Goal: Information Seeking & Learning: Learn about a topic

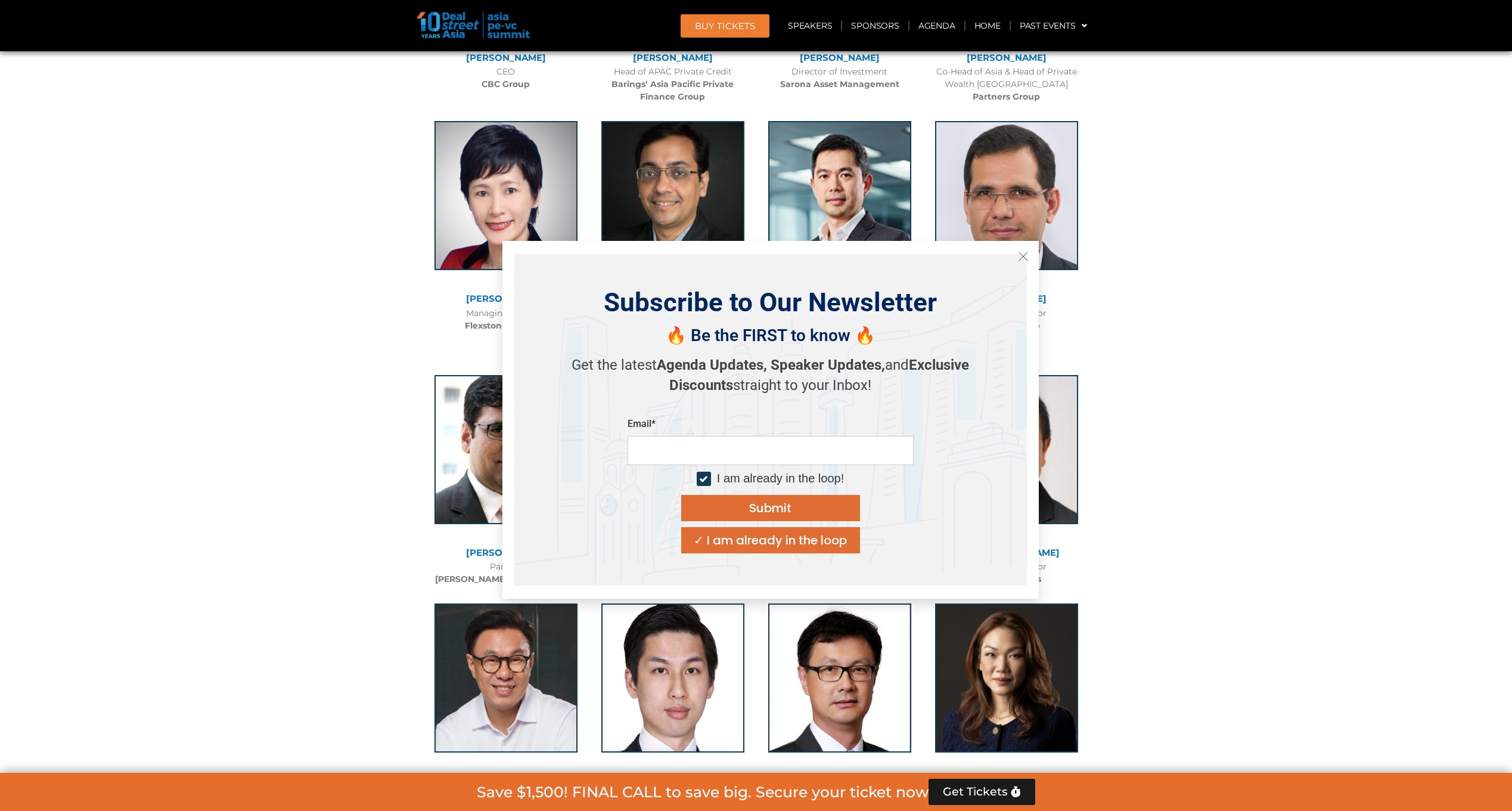
scroll to position [2563, 0]
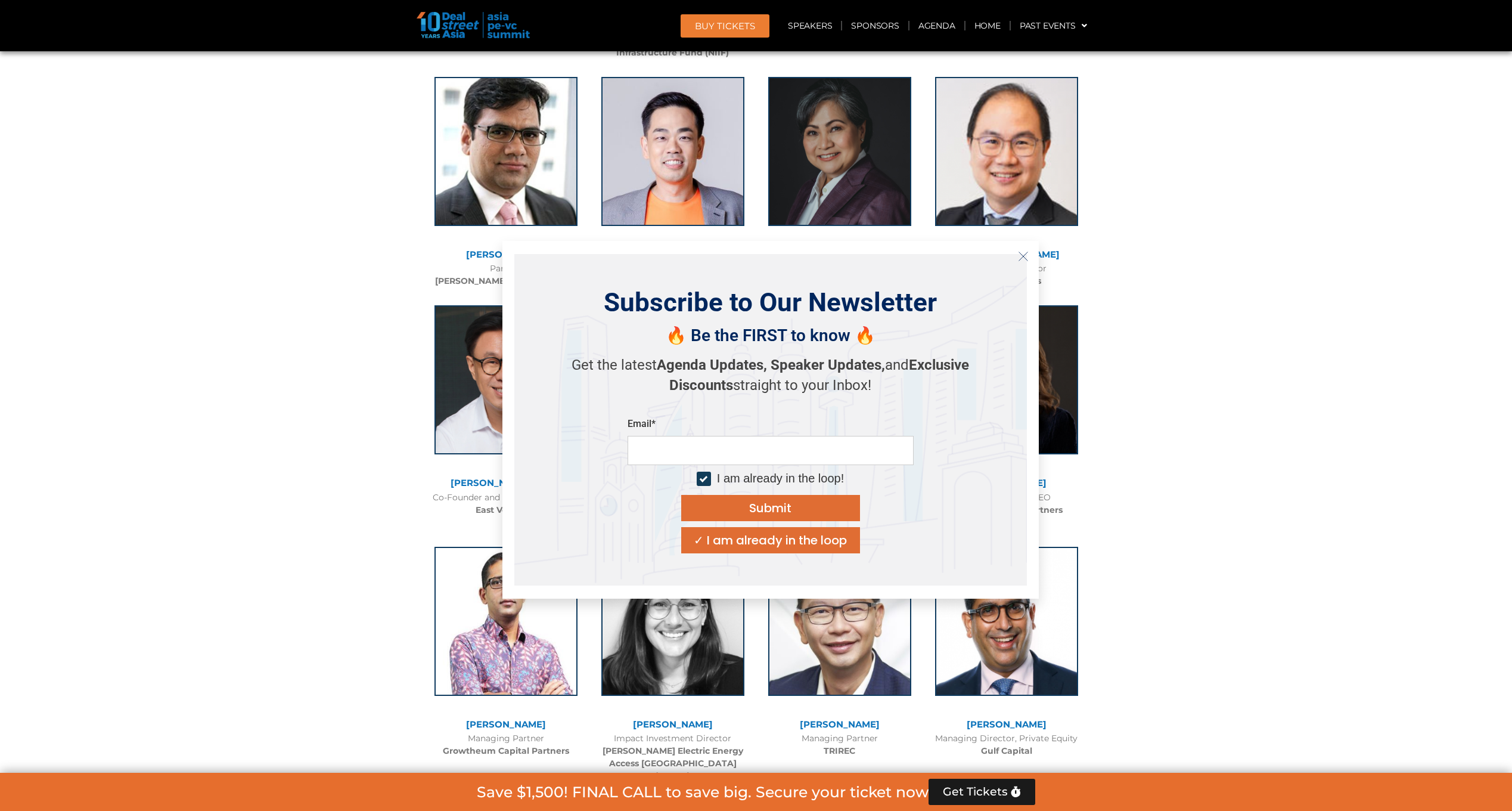
click at [1020, 250] on button "Close" at bounding box center [1023, 256] width 19 height 19
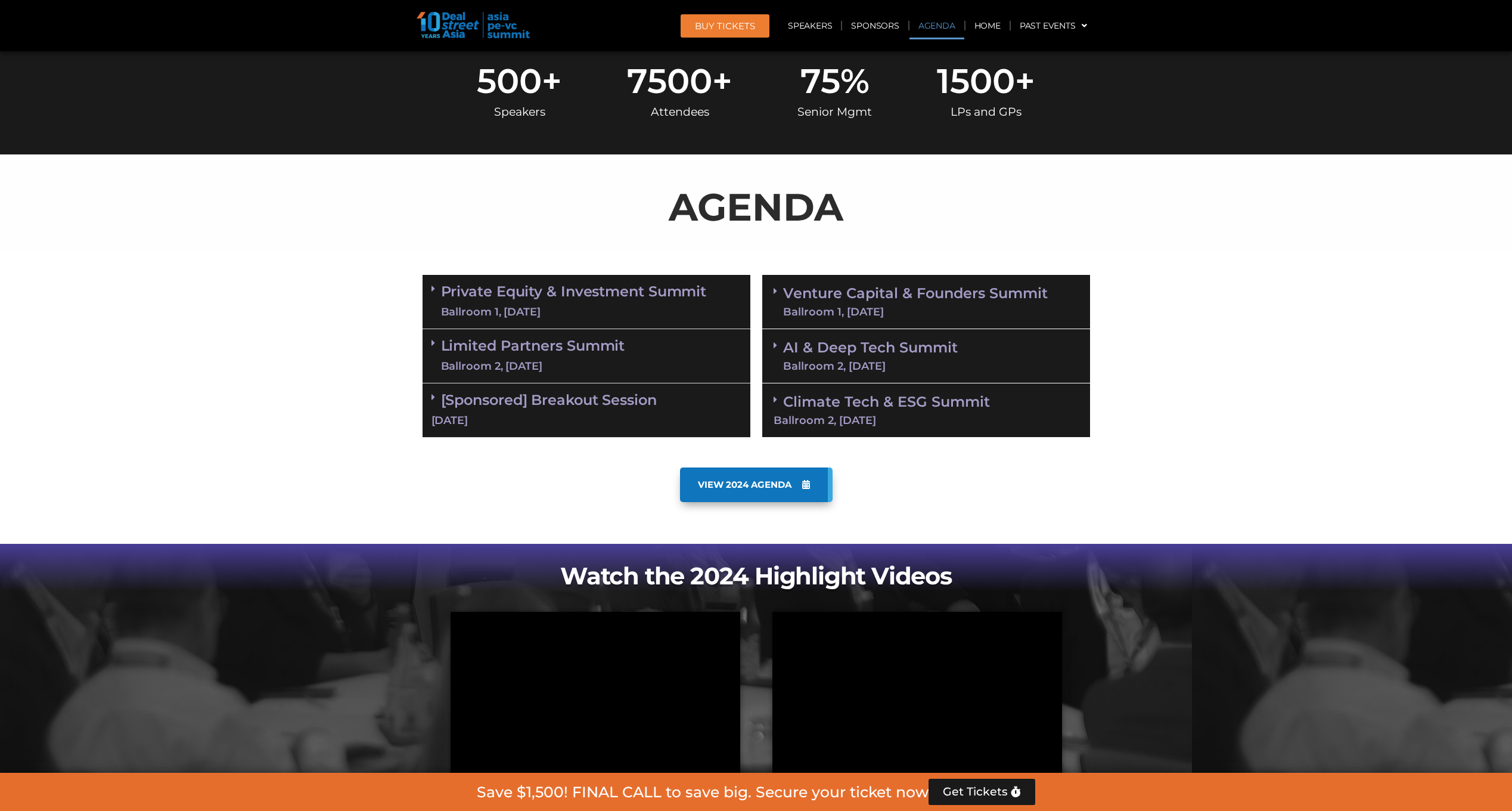
scroll to position [417, 0]
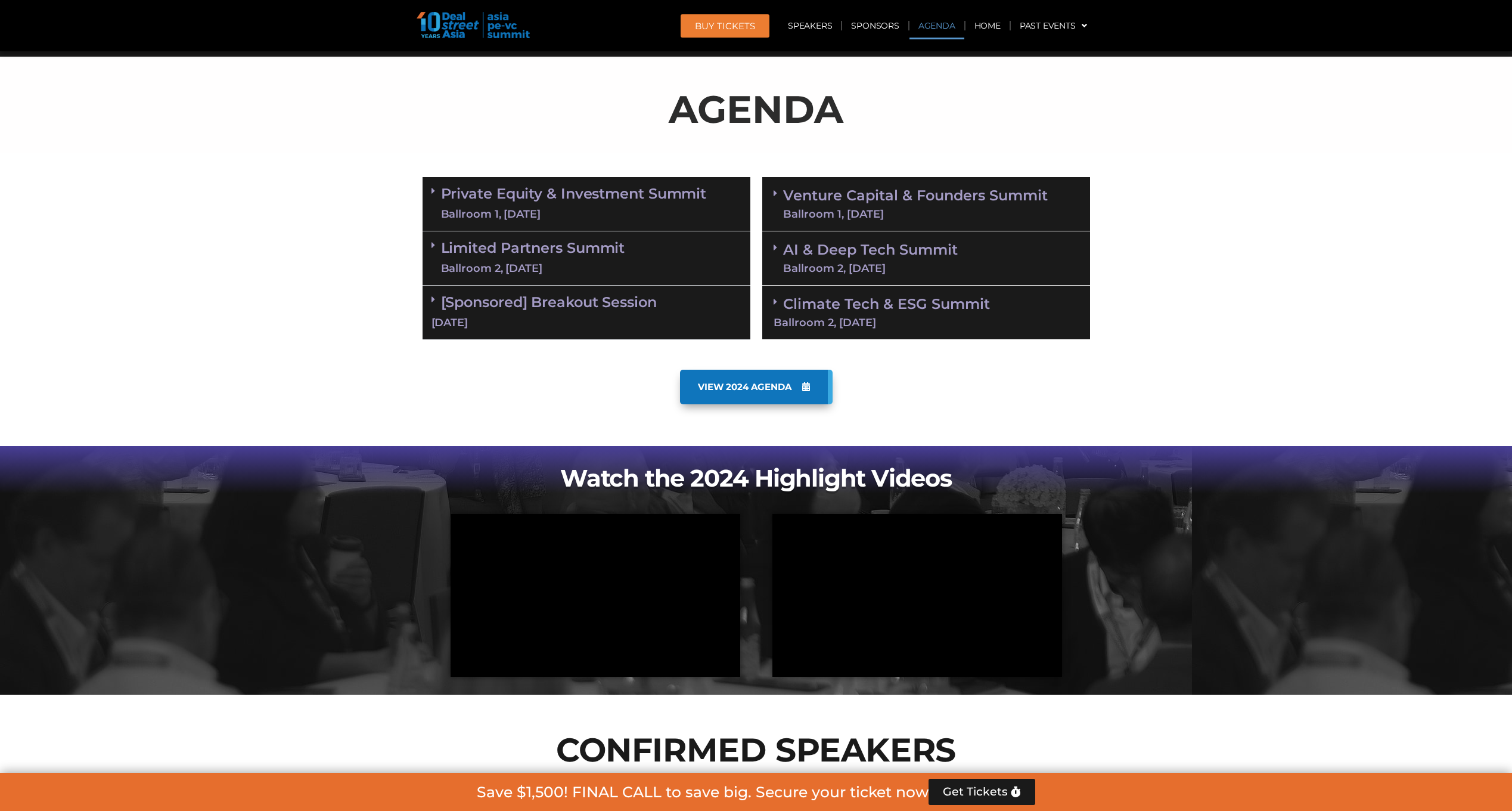
scroll to position [656, 0]
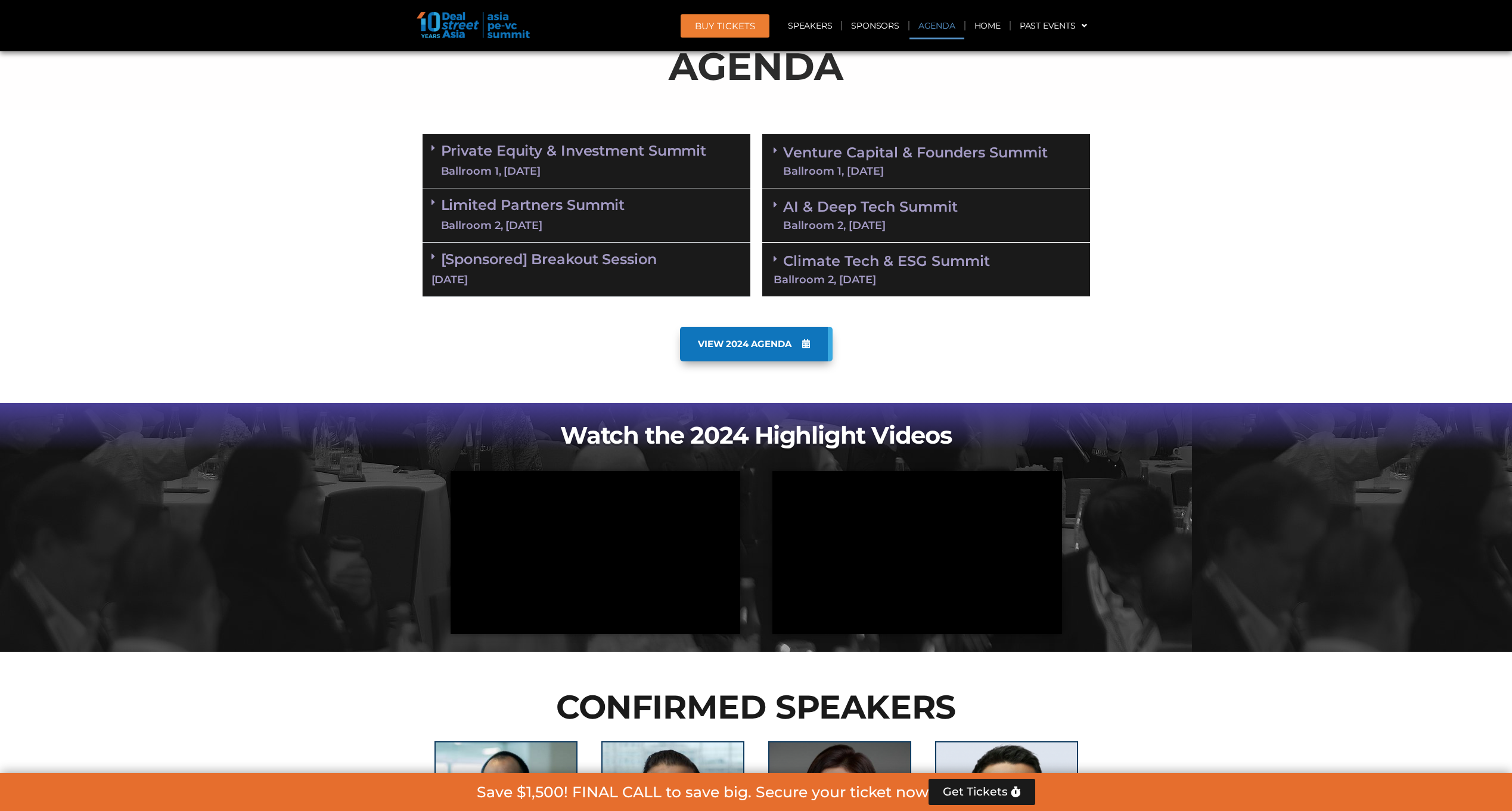
click at [754, 337] on link "VIEW 2024 AGENDA" at bounding box center [756, 344] width 153 height 35
click at [584, 158] on link "Private Equity & Investment Summit Ballroom 1, [DATE]" at bounding box center [574, 161] width 266 height 36
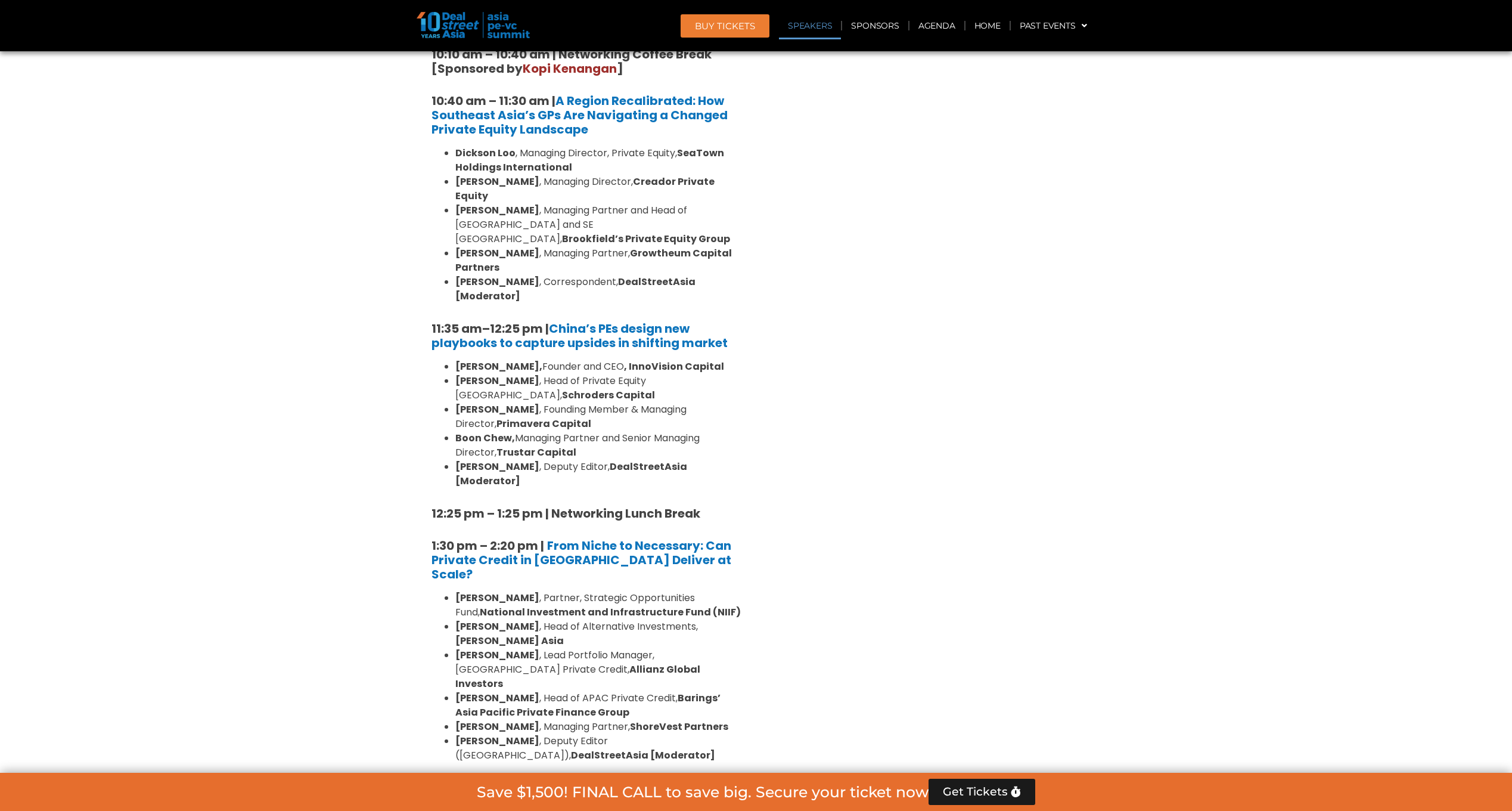
scroll to position [1192, 0]
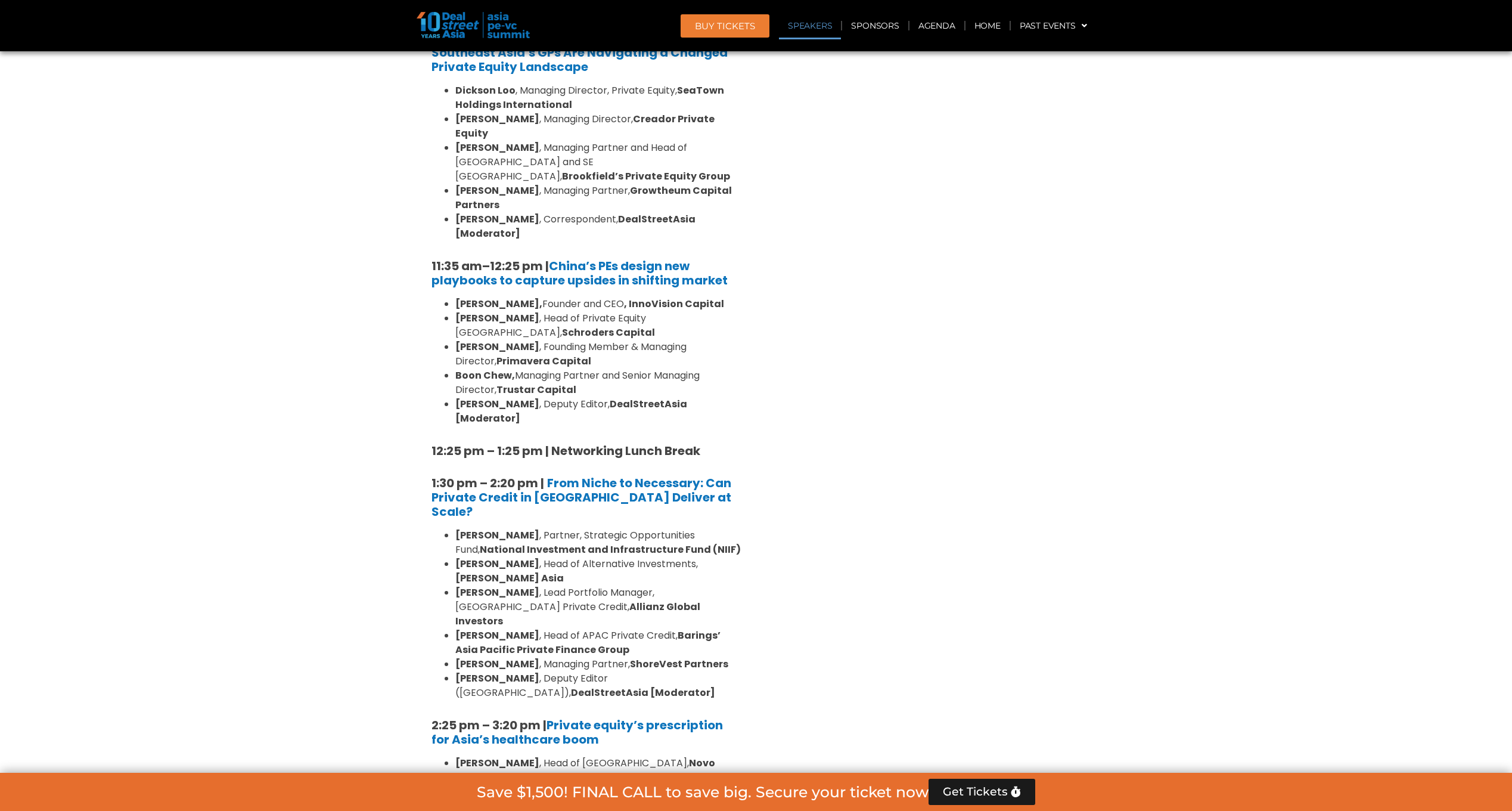
click at [1087, 254] on div "Venture Capital & Founders​ Summit Ballroom 1, [DATE] 8:00 am – 9:00 am | Regis…" at bounding box center [926, 641] width 340 height 2099
